Goal: Information Seeking & Learning: Learn about a topic

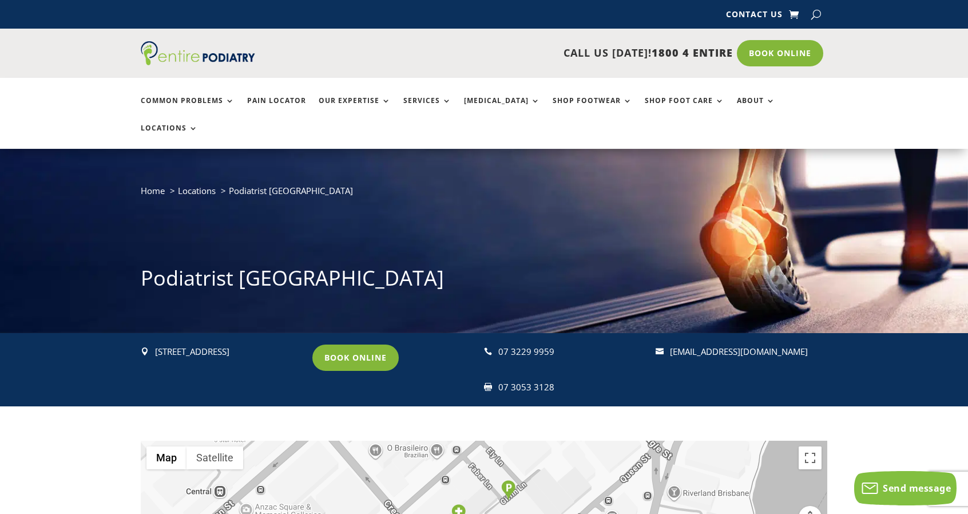
scroll to position [29, 0]
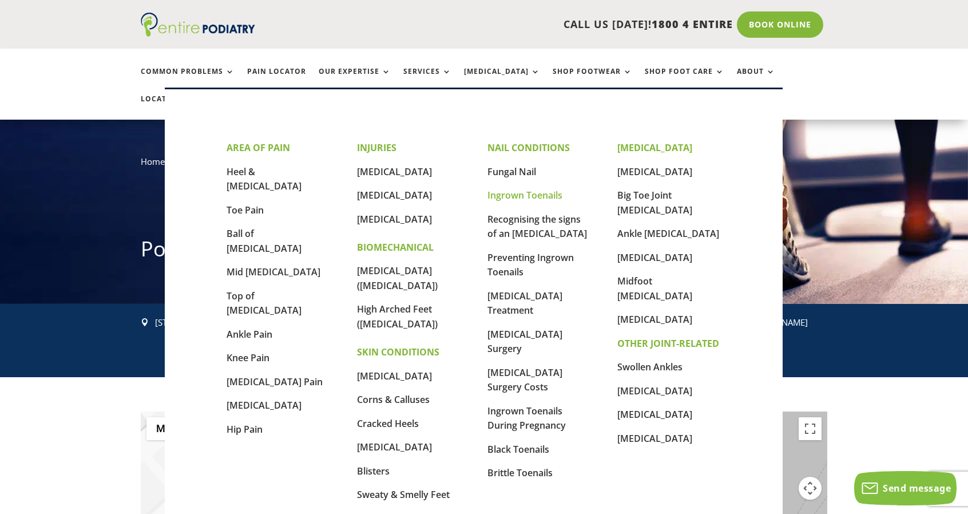
click at [548, 196] on link "Ingrown Toenails" at bounding box center [524, 195] width 75 height 13
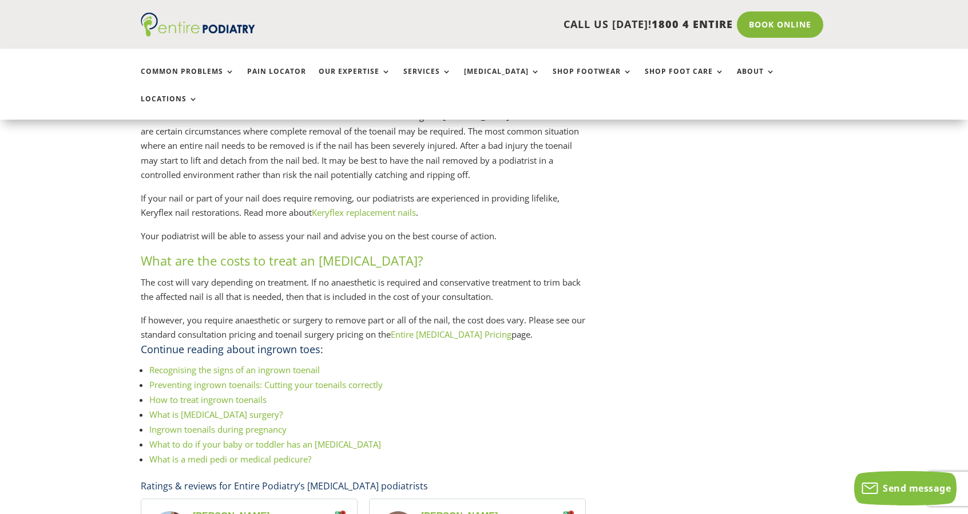
scroll to position [1584, 0]
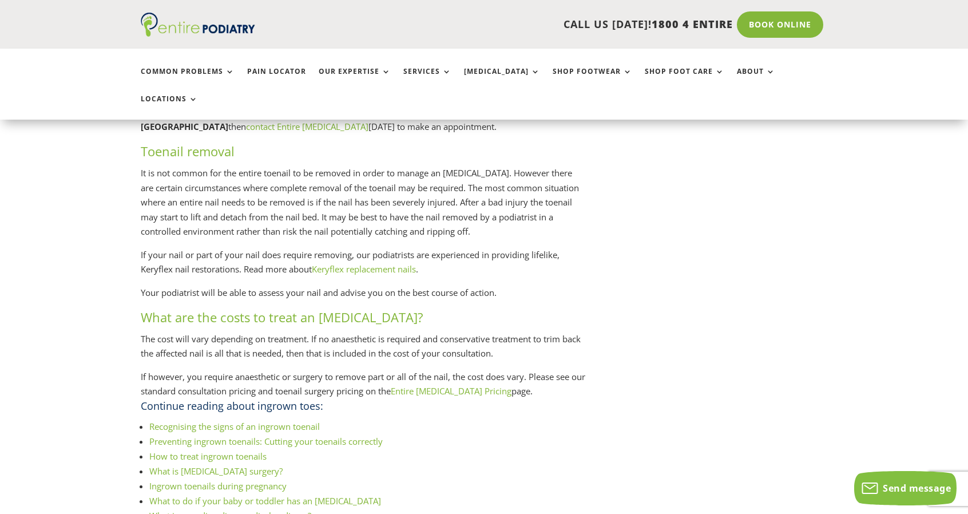
click at [461, 385] on link "Entire Podiatry Pricing" at bounding box center [451, 390] width 121 height 11
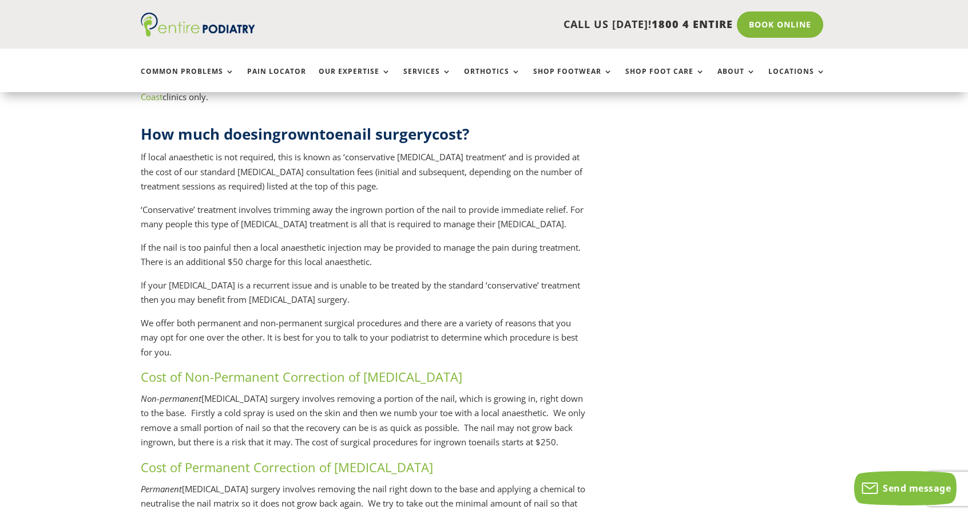
scroll to position [1931, 0]
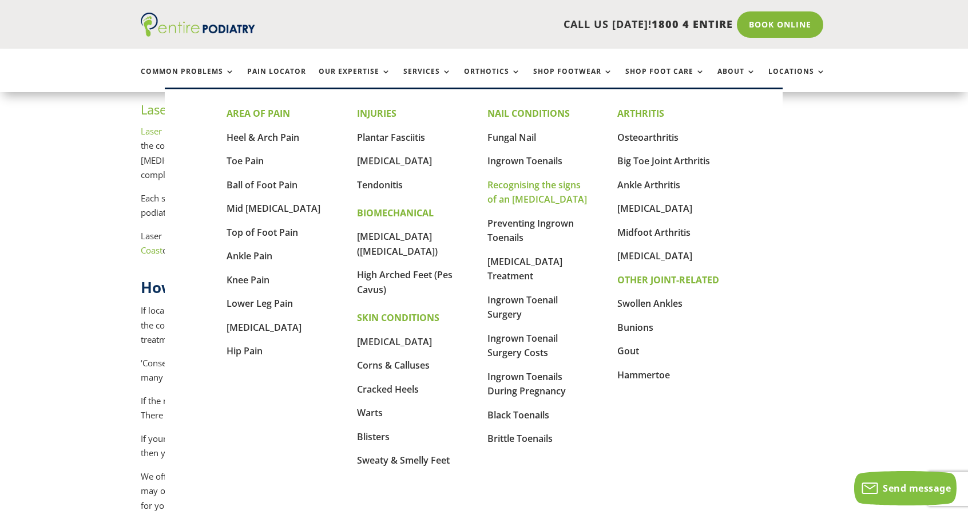
click at [505, 197] on link "Recognising the signs of an [MEDICAL_DATA]" at bounding box center [537, 191] width 100 height 27
